Goal: Information Seeking & Learning: Learn about a topic

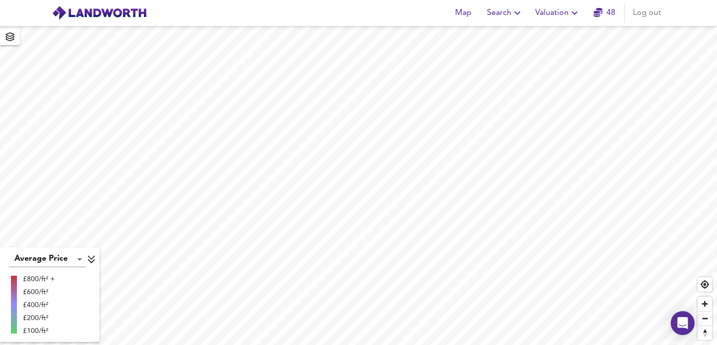
click at [507, 21] on button "Search" at bounding box center [505, 13] width 44 height 20
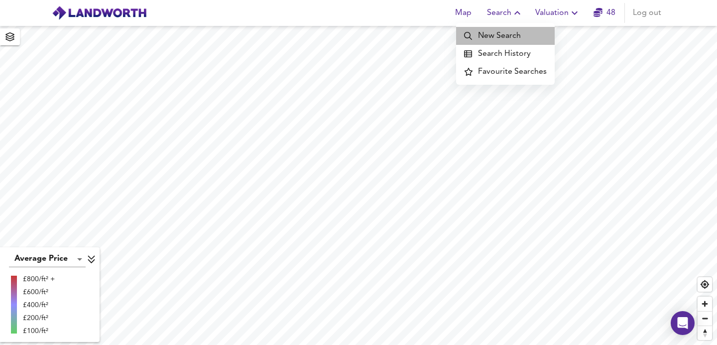
click at [512, 29] on li "New Search" at bounding box center [505, 36] width 99 height 18
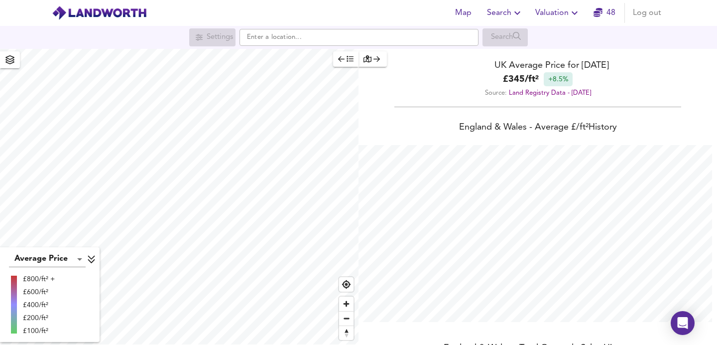
scroll to position [345, 717]
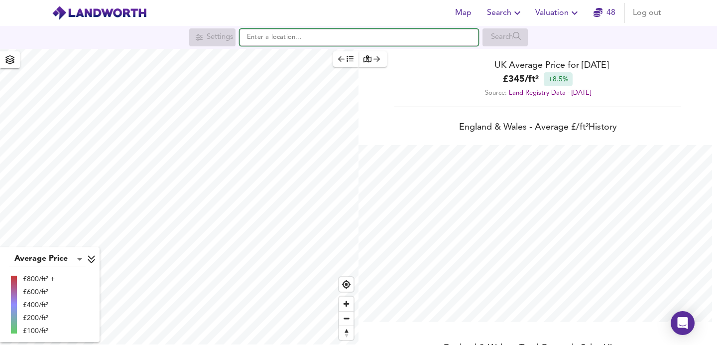
click at [352, 34] on input "text" at bounding box center [359, 37] width 239 height 17
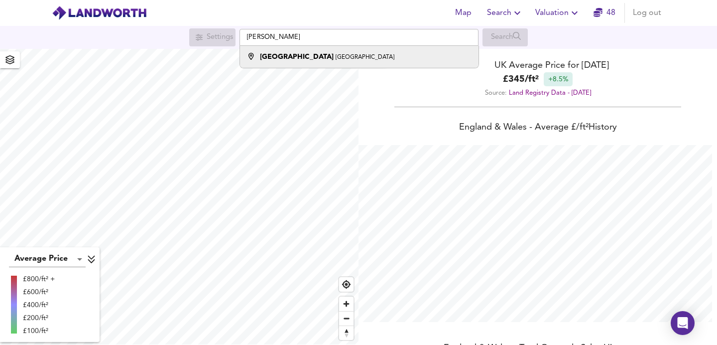
drag, startPoint x: 542, startPoint y: 2, endPoint x: 408, endPoint y: 52, distance: 143.0
click at [408, 52] on li "[GEOGRAPHIC_DATA]" at bounding box center [359, 57] width 238 height 22
type input "[GEOGRAPHIC_DATA], [GEOGRAPHIC_DATA]"
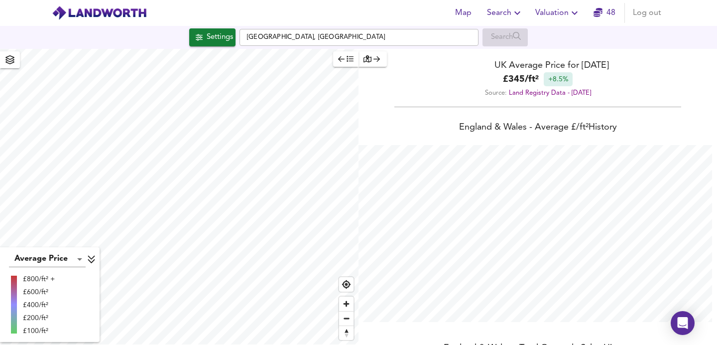
checkbox input "false"
checkbox input "true"
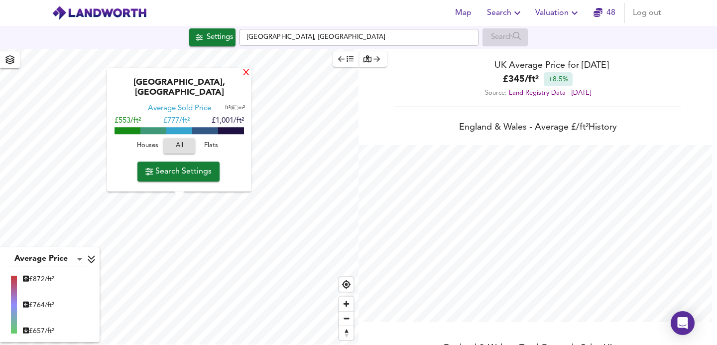
click at [246, 78] on div "X" at bounding box center [246, 73] width 8 height 9
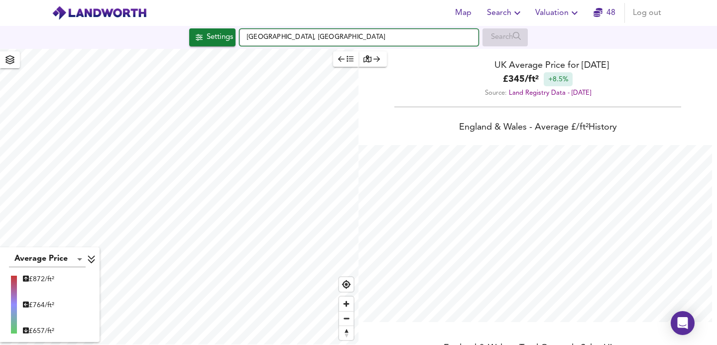
click at [406, 36] on input "[GEOGRAPHIC_DATA], [GEOGRAPHIC_DATA]" at bounding box center [359, 37] width 239 height 17
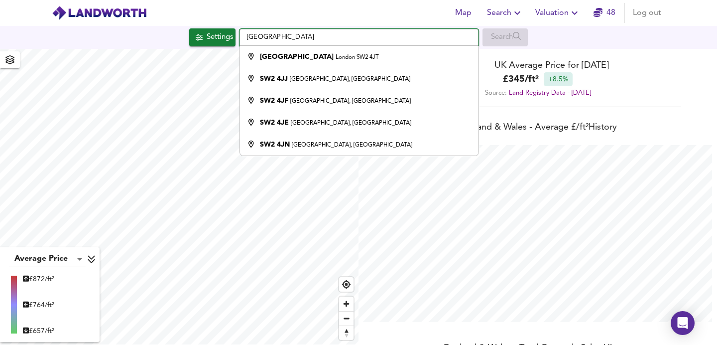
type input "[STREET_ADDRESS]"
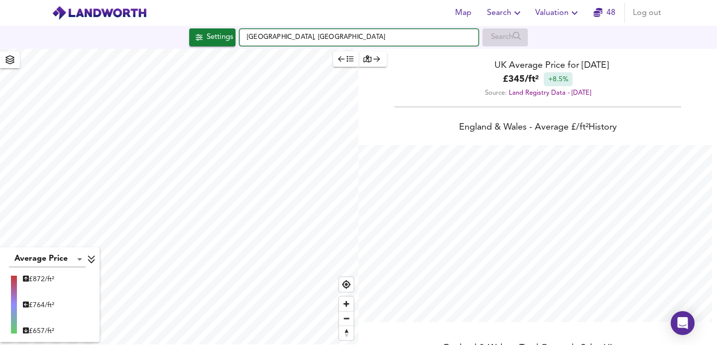
click at [303, 37] on input "[GEOGRAPHIC_DATA], [GEOGRAPHIC_DATA]" at bounding box center [359, 37] width 239 height 17
drag, startPoint x: 333, startPoint y: 39, endPoint x: 214, endPoint y: 40, distance: 119.1
click at [214, 40] on div "Settings [GEOGRAPHIC_DATA], [GEOGRAPHIC_DATA] Search" at bounding box center [358, 37] width 717 height 18
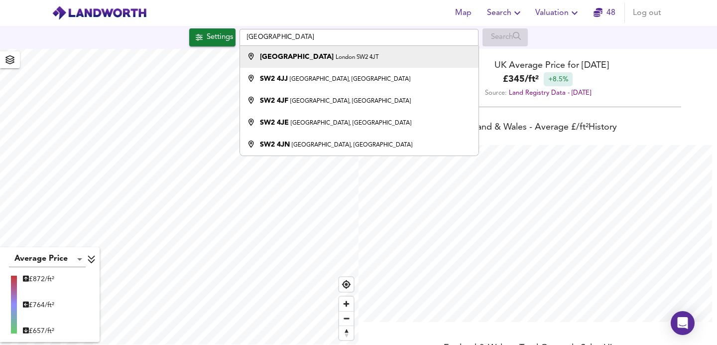
click at [281, 59] on strong "[GEOGRAPHIC_DATA]" at bounding box center [297, 56] width 74 height 7
type input "[STREET_ADDRESS]"
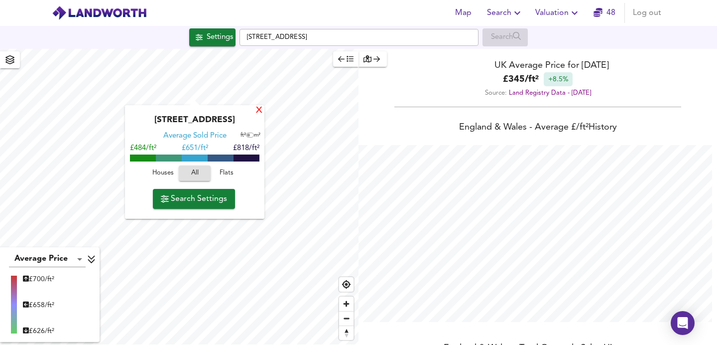
click at [260, 111] on div "X" at bounding box center [259, 110] width 8 height 9
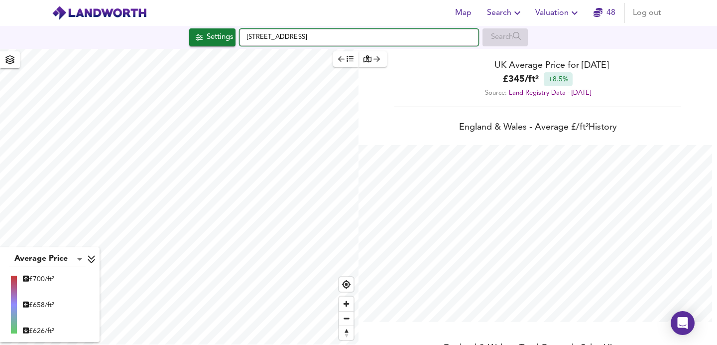
drag, startPoint x: 351, startPoint y: 36, endPoint x: 210, endPoint y: 22, distance: 141.6
click at [210, 23] on div "Map Search Valuation [STREET_ADDRESS] Search Average Price landworth £ 700/ft² …" at bounding box center [358, 172] width 717 height 345
paste input "[PERSON_NAME][GEOGRAPHIC_DATA]"
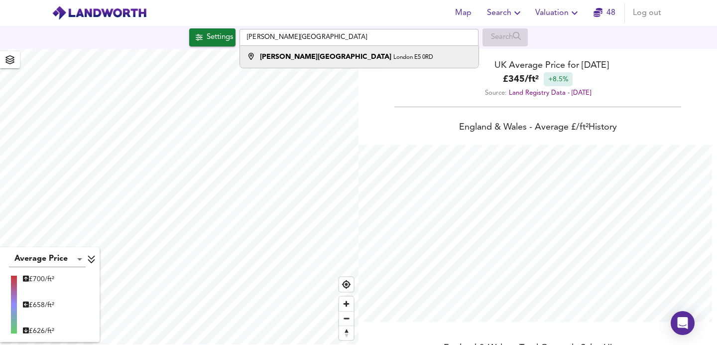
click at [267, 58] on strong "[PERSON_NAME][GEOGRAPHIC_DATA]" at bounding box center [326, 56] width 132 height 7
type input "[PERSON_NAME][GEOGRAPHIC_DATA]"
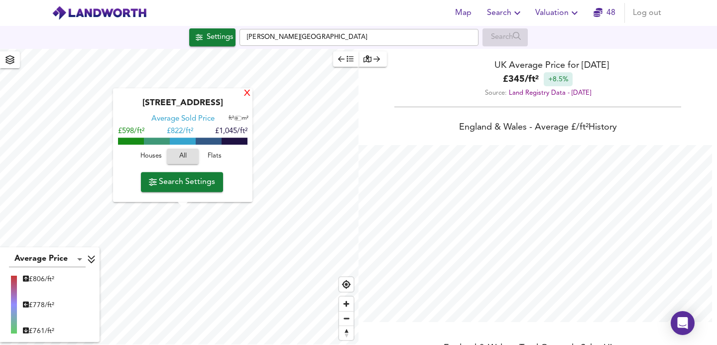
click at [249, 93] on div "X" at bounding box center [247, 93] width 8 height 9
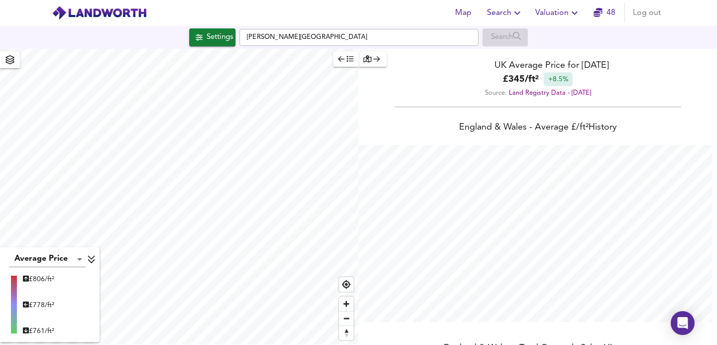
click at [172, 344] on html "Map Search Valuation 48 Log out Settings [PERSON_NAME][GEOGRAPHIC_DATA] Search …" at bounding box center [358, 172] width 717 height 345
click at [238, 344] on html "Map Search Valuation 48 Log out Settings [PERSON_NAME][GEOGRAPHIC_DATA] Search …" at bounding box center [358, 172] width 717 height 345
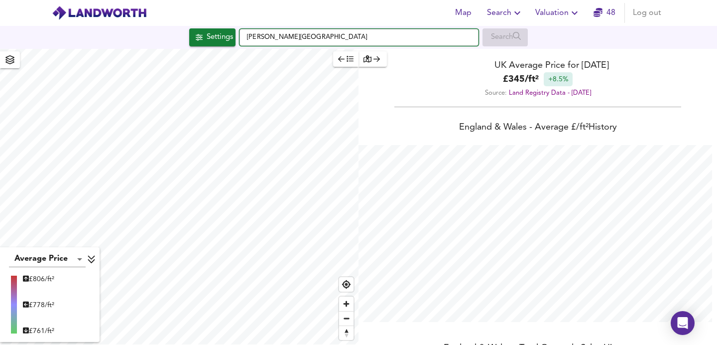
drag, startPoint x: 342, startPoint y: 37, endPoint x: 199, endPoint y: 15, distance: 144.1
click at [199, 16] on div "Map Search Valuation 48 Log out Settings [PERSON_NAME][GEOGRAPHIC_DATA] Search …" at bounding box center [358, 172] width 717 height 345
paste input "[PERSON_NAME][STREET_ADDRESS]"
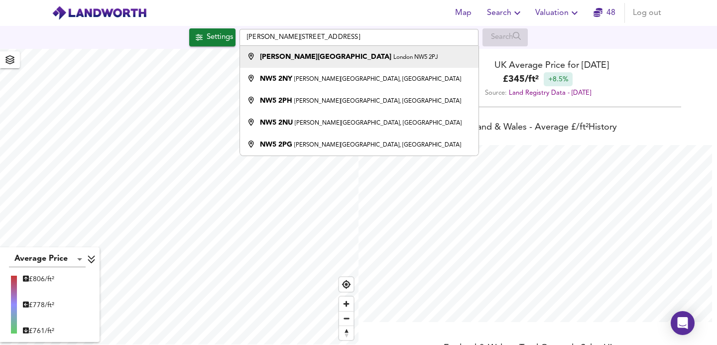
click at [277, 58] on strong "[PERSON_NAME][GEOGRAPHIC_DATA]" at bounding box center [326, 56] width 132 height 7
type input "[PERSON_NAME][STREET_ADDRESS]"
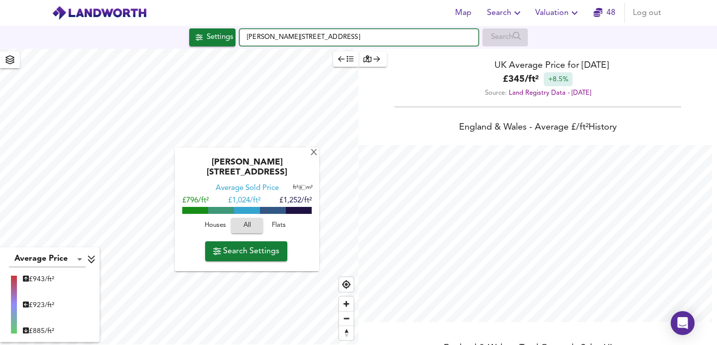
click at [400, 42] on input "[PERSON_NAME][STREET_ADDRESS]" at bounding box center [359, 37] width 239 height 17
paste input "[GEOGRAPHIC_DATA]"
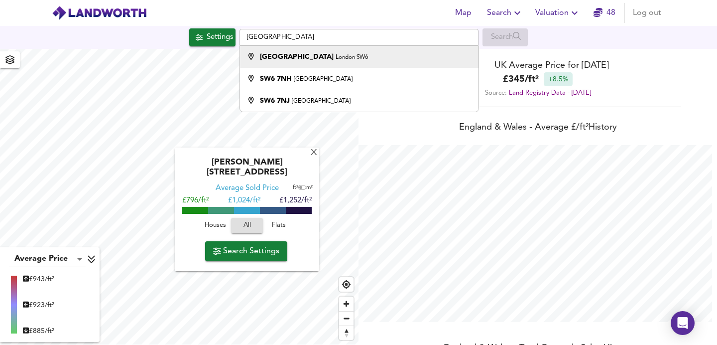
click at [336, 59] on small "London SW6" at bounding box center [352, 57] width 32 height 6
type input "[GEOGRAPHIC_DATA]"
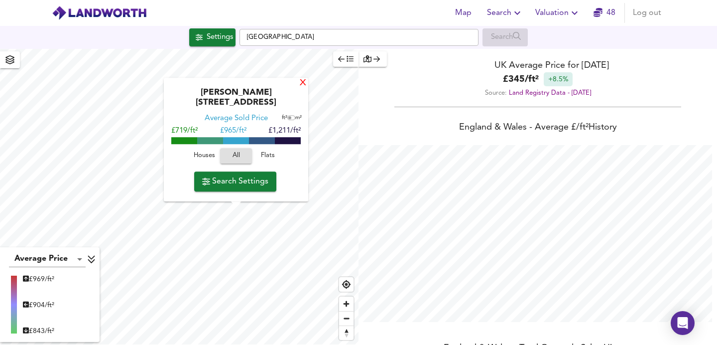
click at [300, 88] on div "X" at bounding box center [303, 83] width 8 height 9
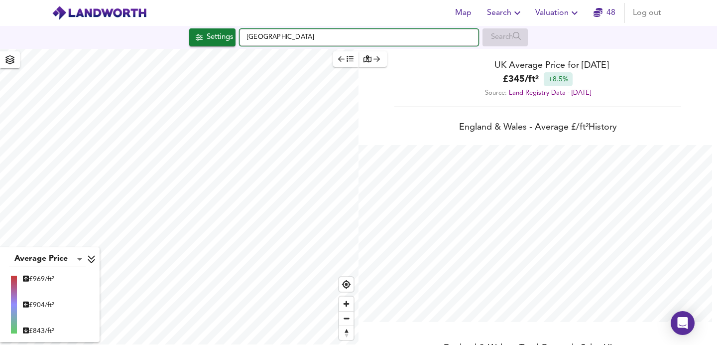
click at [353, 35] on input "[GEOGRAPHIC_DATA]" at bounding box center [359, 37] width 239 height 17
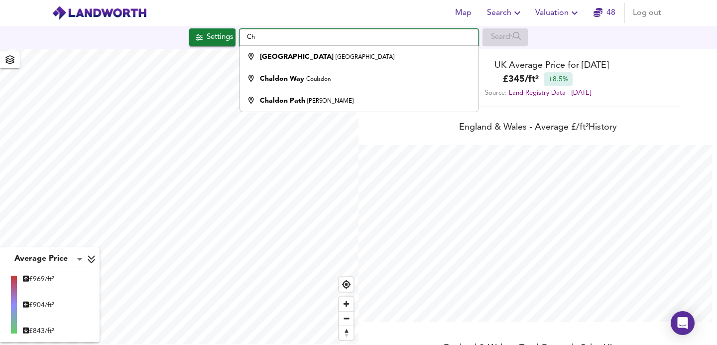
type input "C"
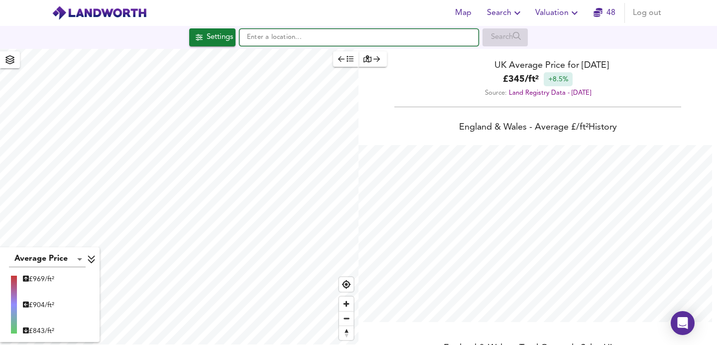
paste input "[GEOGRAPHIC_DATA]"
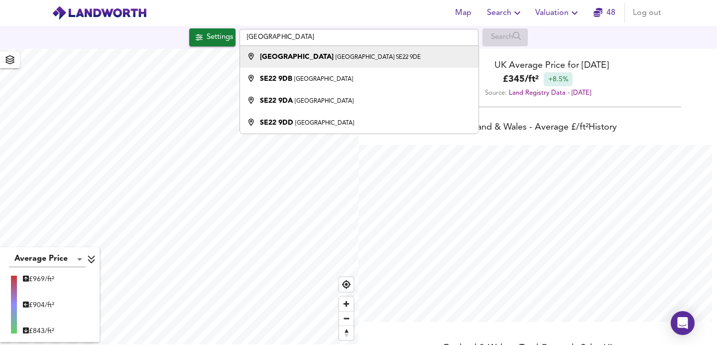
click at [336, 59] on small "[GEOGRAPHIC_DATA] SE22 9DE" at bounding box center [378, 57] width 85 height 6
type input "[STREET_ADDRESS]"
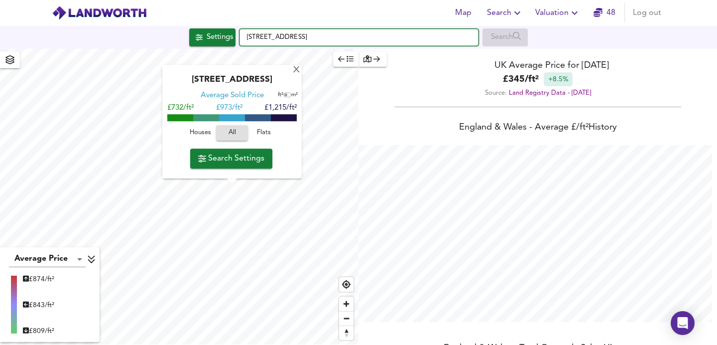
drag, startPoint x: 363, startPoint y: 37, endPoint x: 192, endPoint y: 23, distance: 171.5
click at [192, 23] on div "Map Search Valuation 48 Log out Settings [GEOGRAPHIC_DATA] Search [GEOGRAPHIC_D…" at bounding box center [358, 172] width 717 height 345
paste input "[PERSON_NAME][GEOGRAPHIC_DATA]"
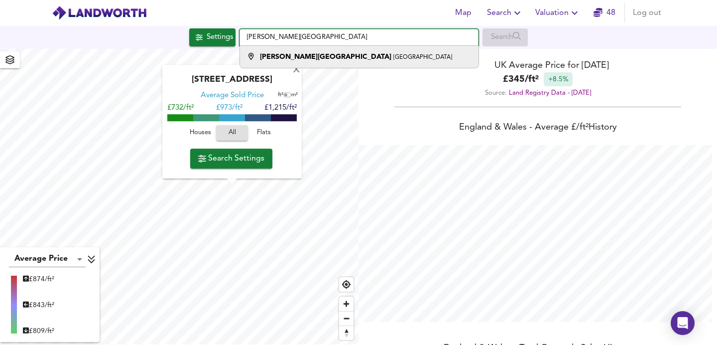
type input "[PERSON_NAME][GEOGRAPHIC_DATA]"
click at [268, 61] on div "[PERSON_NAME][GEOGRAPHIC_DATA]" at bounding box center [356, 57] width 192 height 10
